Goal: Information Seeking & Learning: Learn about a topic

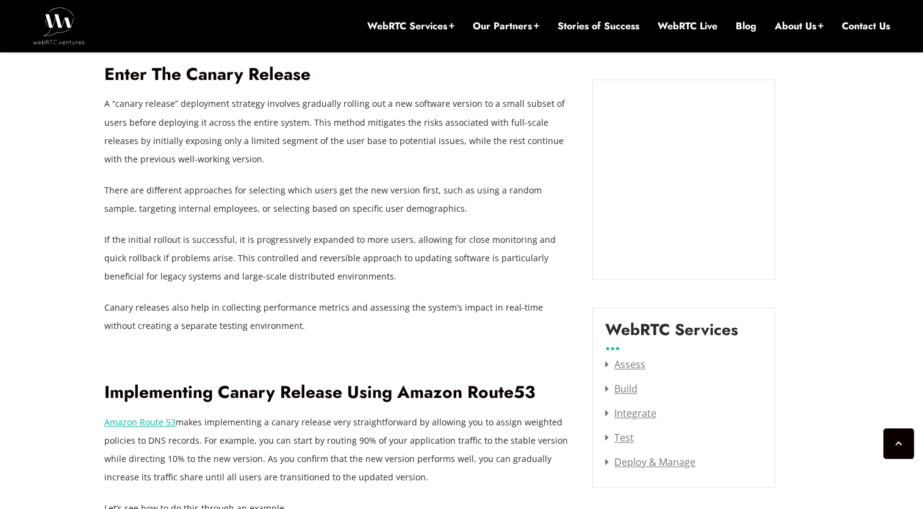
scroll to position [1406, 0]
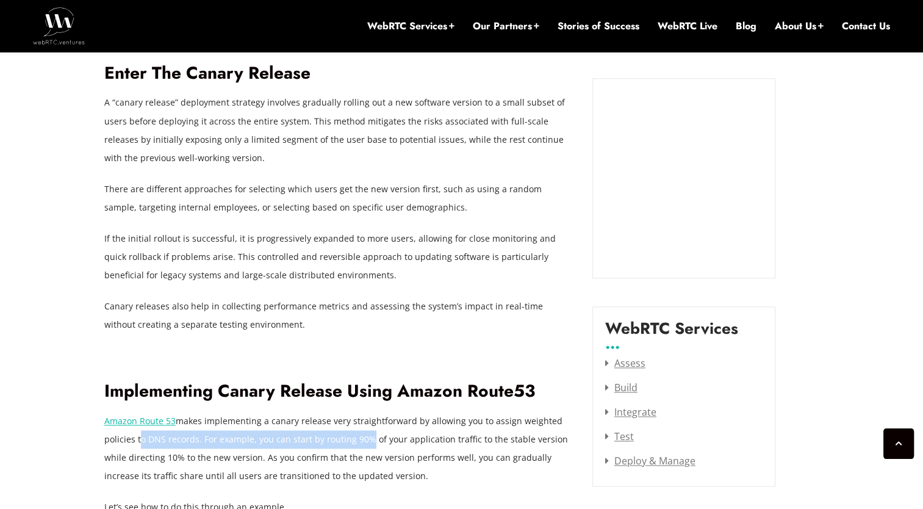
drag, startPoint x: 136, startPoint y: 441, endPoint x: 360, endPoint y: 445, distance: 223.8
click at [360, 445] on p "Amazon Route 53 makes implementing a canary release very straightforward by all…" at bounding box center [339, 448] width 470 height 73
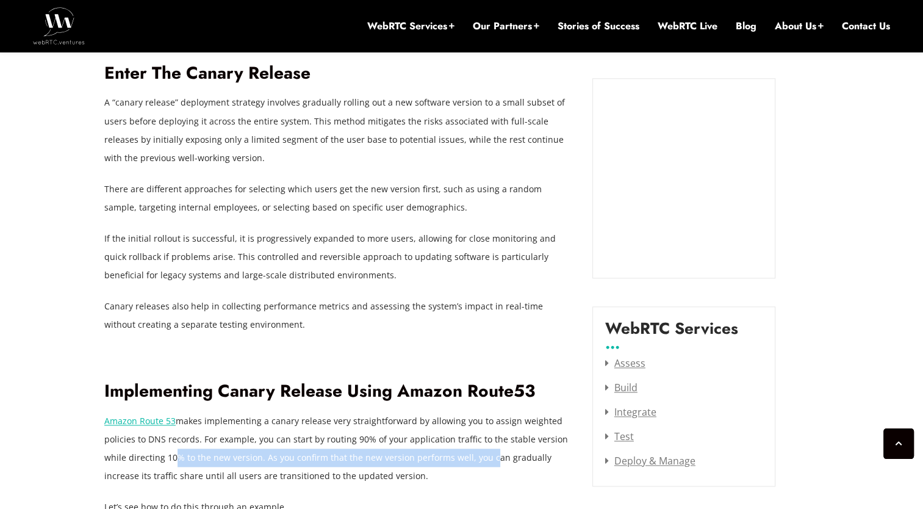
drag, startPoint x: 168, startPoint y: 457, endPoint x: 484, endPoint y: 458, distance: 315.9
click at [484, 458] on p "Amazon Route 53 makes implementing a canary release very straightforward by all…" at bounding box center [339, 448] width 470 height 73
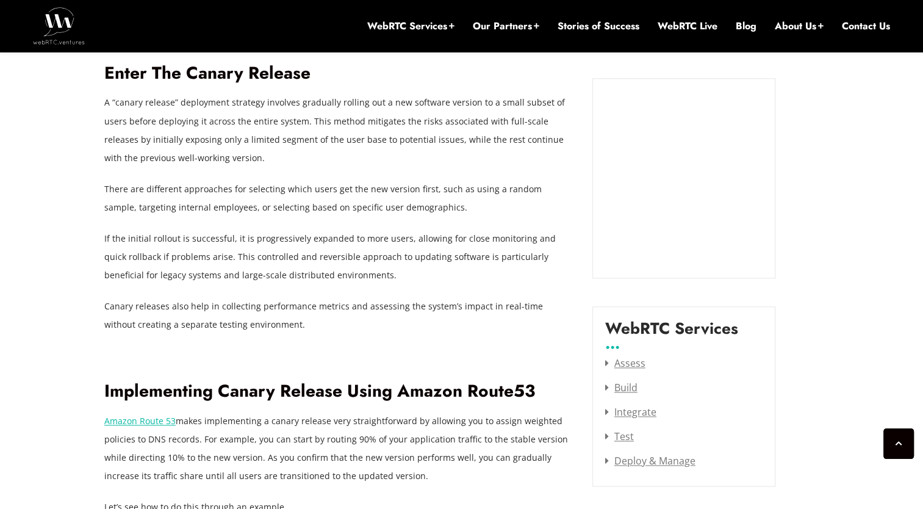
drag, startPoint x: 484, startPoint y: 458, endPoint x: 512, endPoint y: 467, distance: 29.5
click at [512, 467] on p "Amazon Route 53 makes implementing a canary release very straightforward by all…" at bounding box center [339, 448] width 470 height 73
drag, startPoint x: 476, startPoint y: 460, endPoint x: 581, endPoint y: 455, distance: 105.6
drag, startPoint x: 129, startPoint y: 477, endPoint x: 410, endPoint y: 472, distance: 281.2
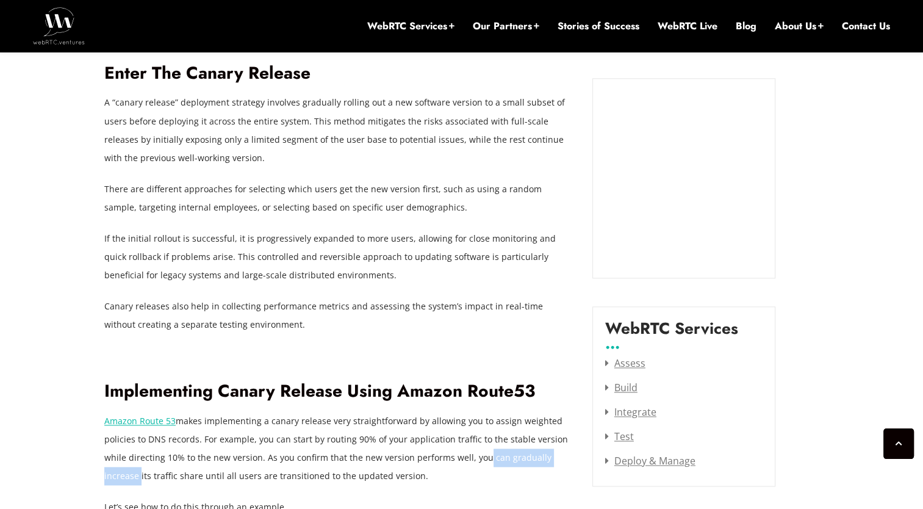
click at [410, 472] on p "Amazon Route 53 makes implementing a canary release very straightforward by all…" at bounding box center [339, 448] width 470 height 73
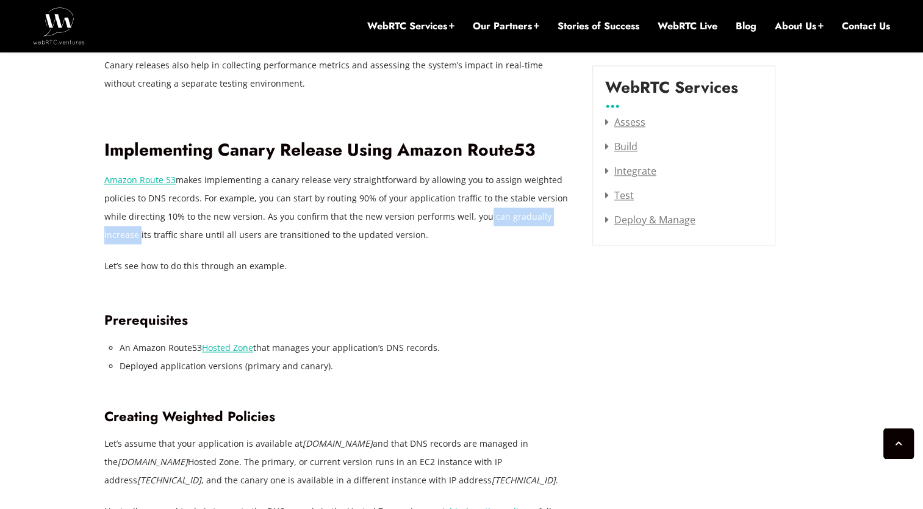
scroll to position [1652, 0]
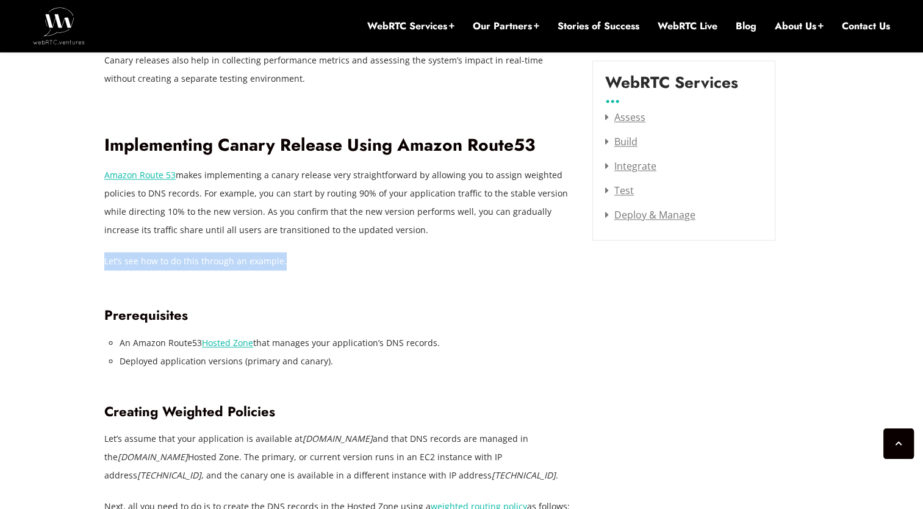
drag, startPoint x: 104, startPoint y: 258, endPoint x: 378, endPoint y: 254, distance: 273.8
click at [378, 254] on p "Let’s see how to do this through an example." at bounding box center [339, 261] width 470 height 18
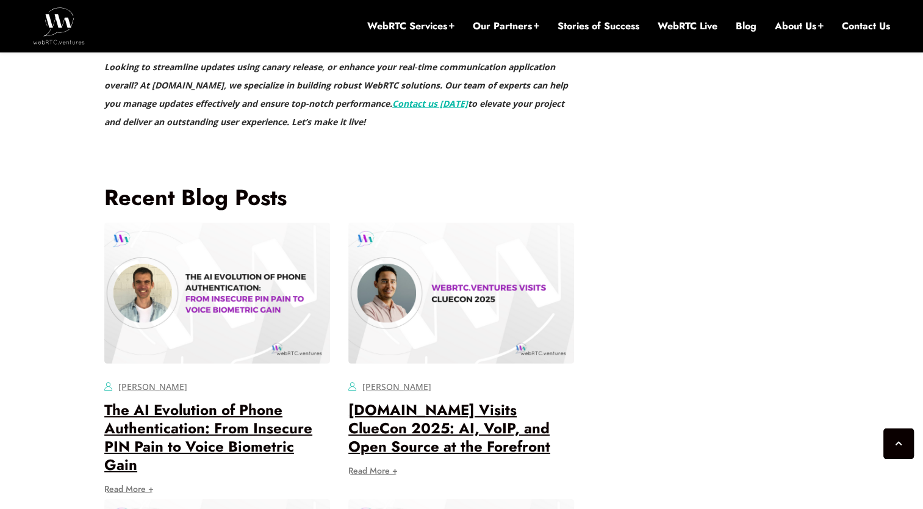
scroll to position [3521, 0]
